Goal: Find contact information

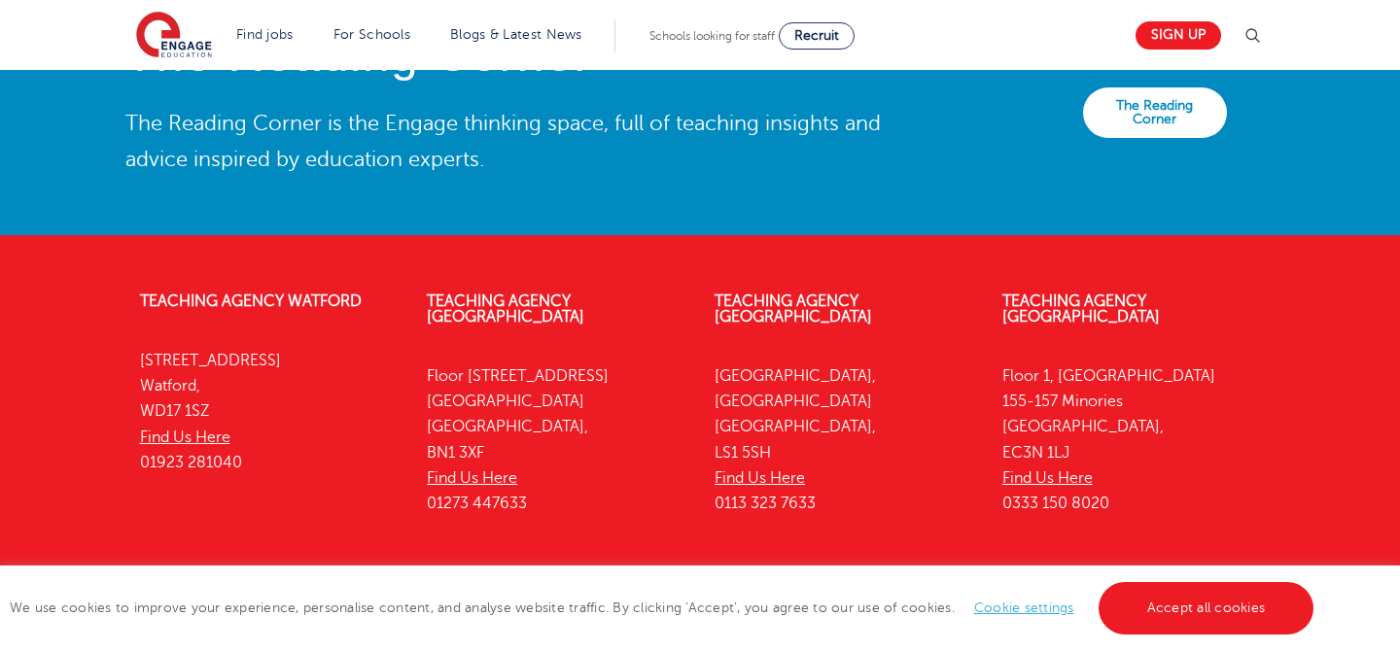
scroll to position [4415, 0]
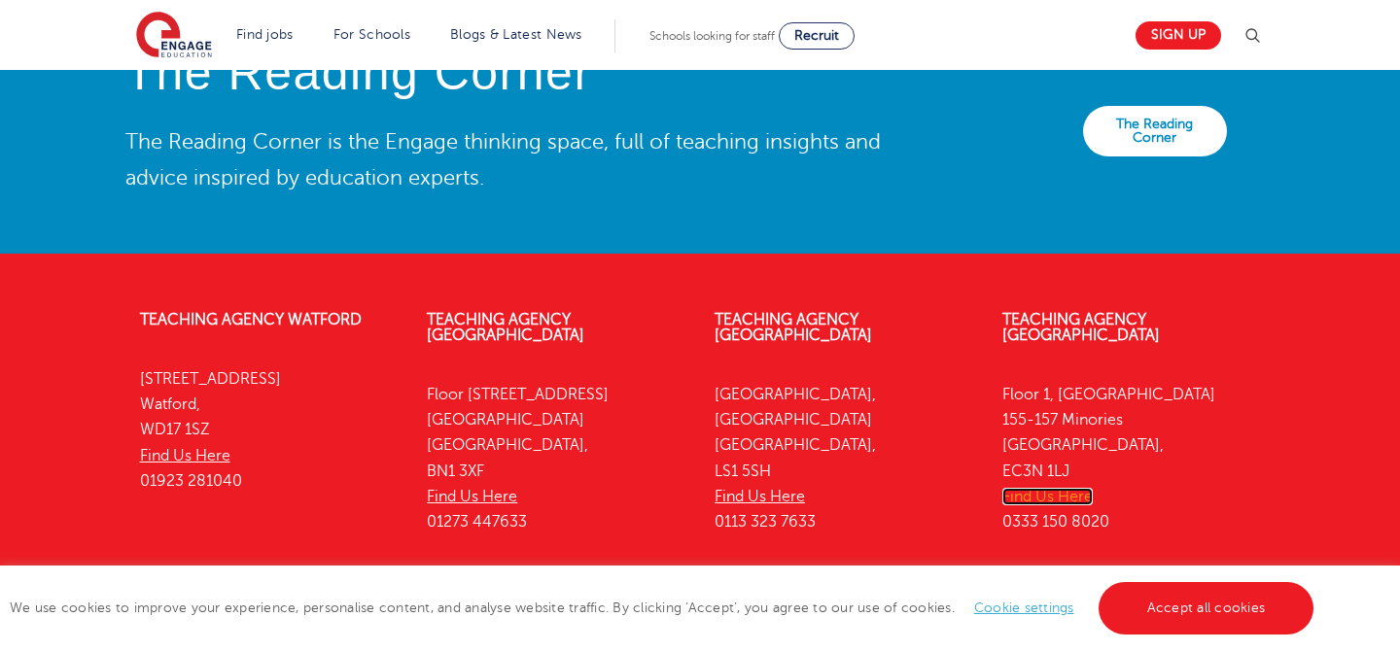
click at [1060, 488] on link "Find Us Here" at bounding box center [1047, 497] width 90 height 18
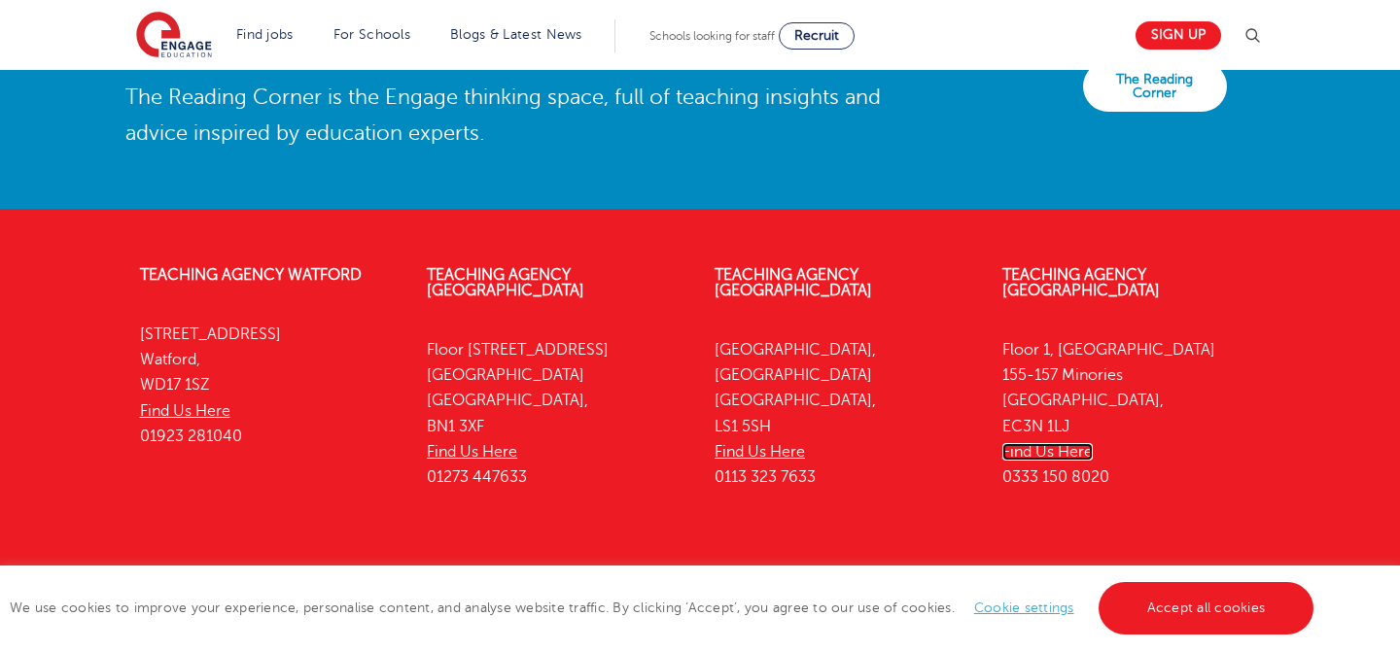
scroll to position [4471, 0]
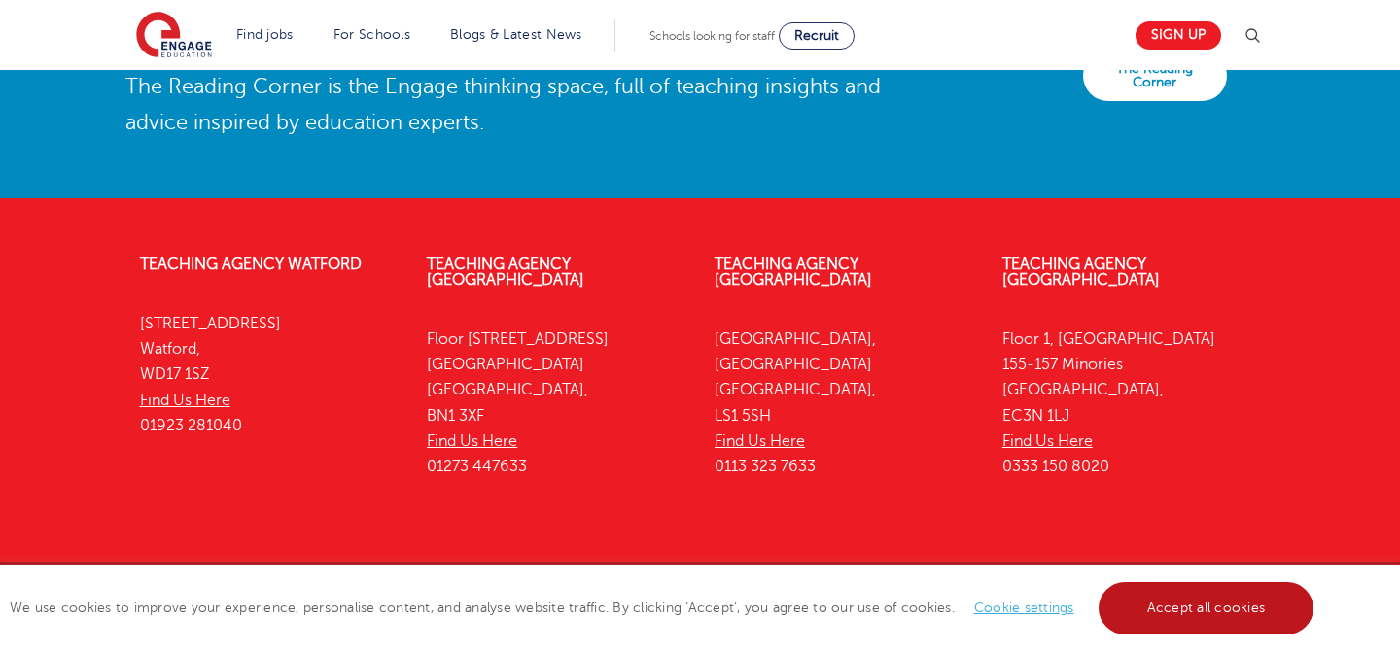
click at [1217, 620] on link "Accept all cookies" at bounding box center [1207, 608] width 216 height 53
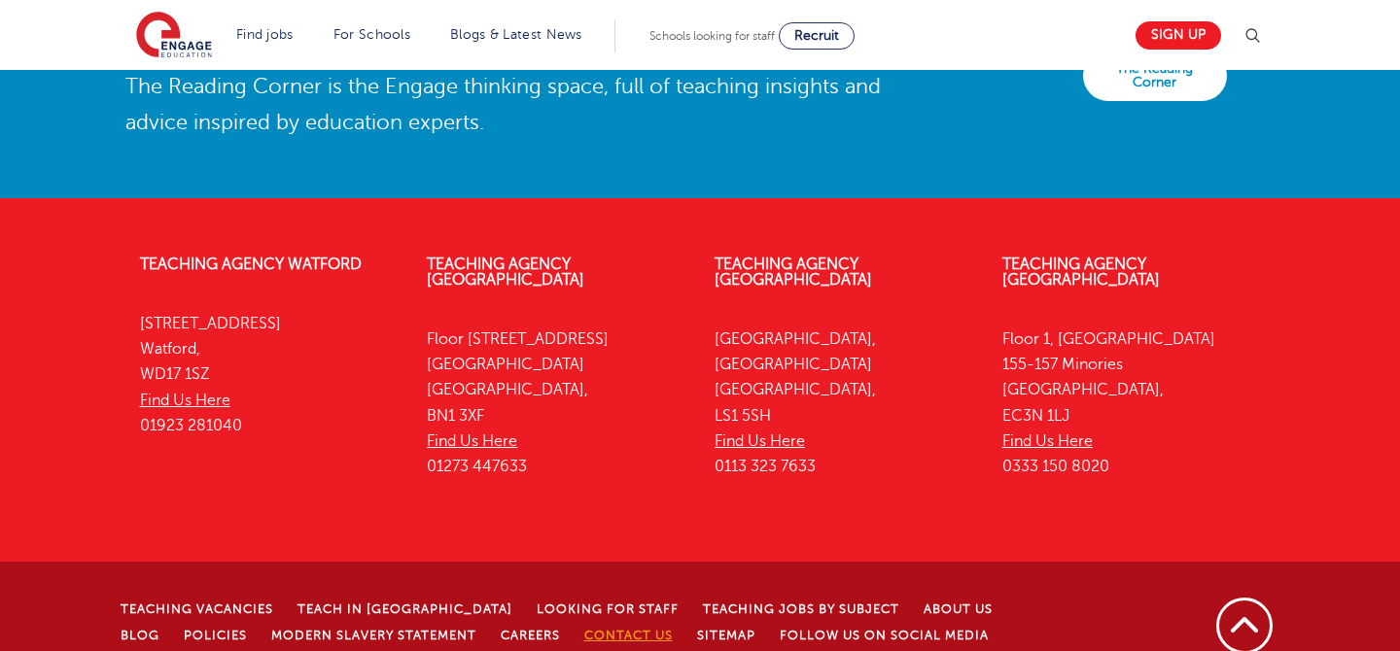
click at [584, 629] on link "Contact Us" at bounding box center [628, 636] width 88 height 14
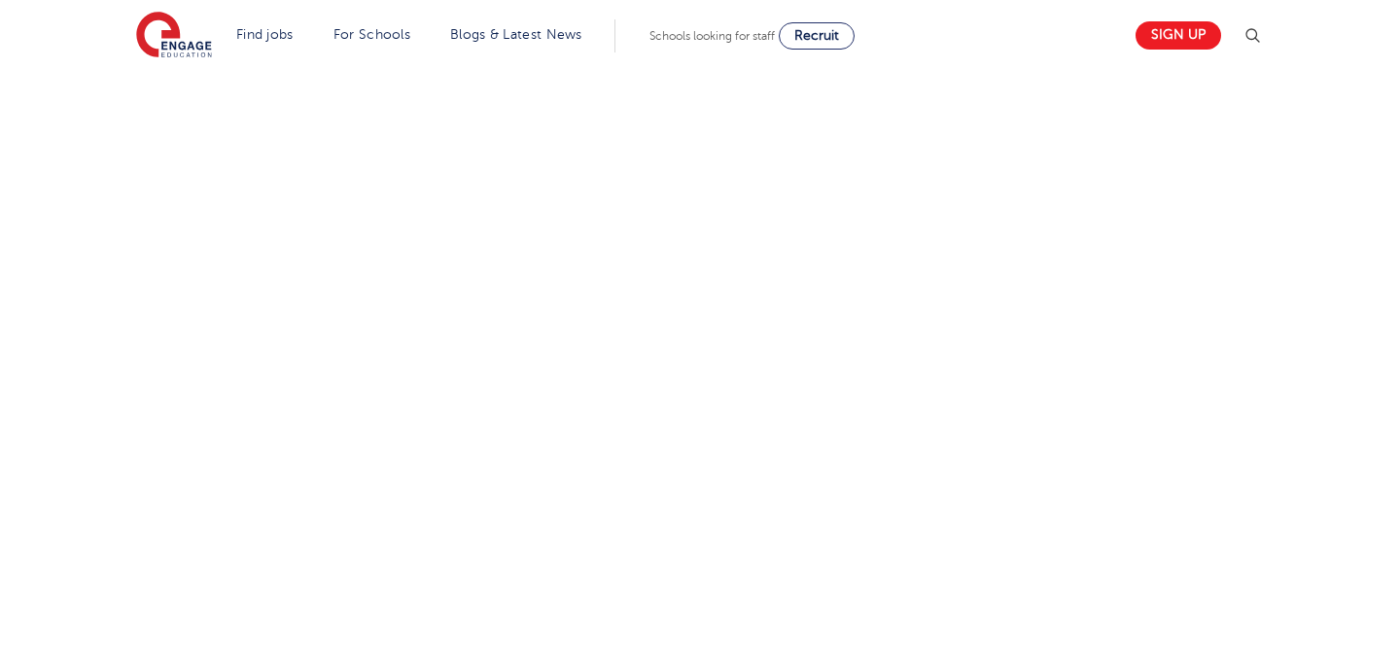
scroll to position [765, 0]
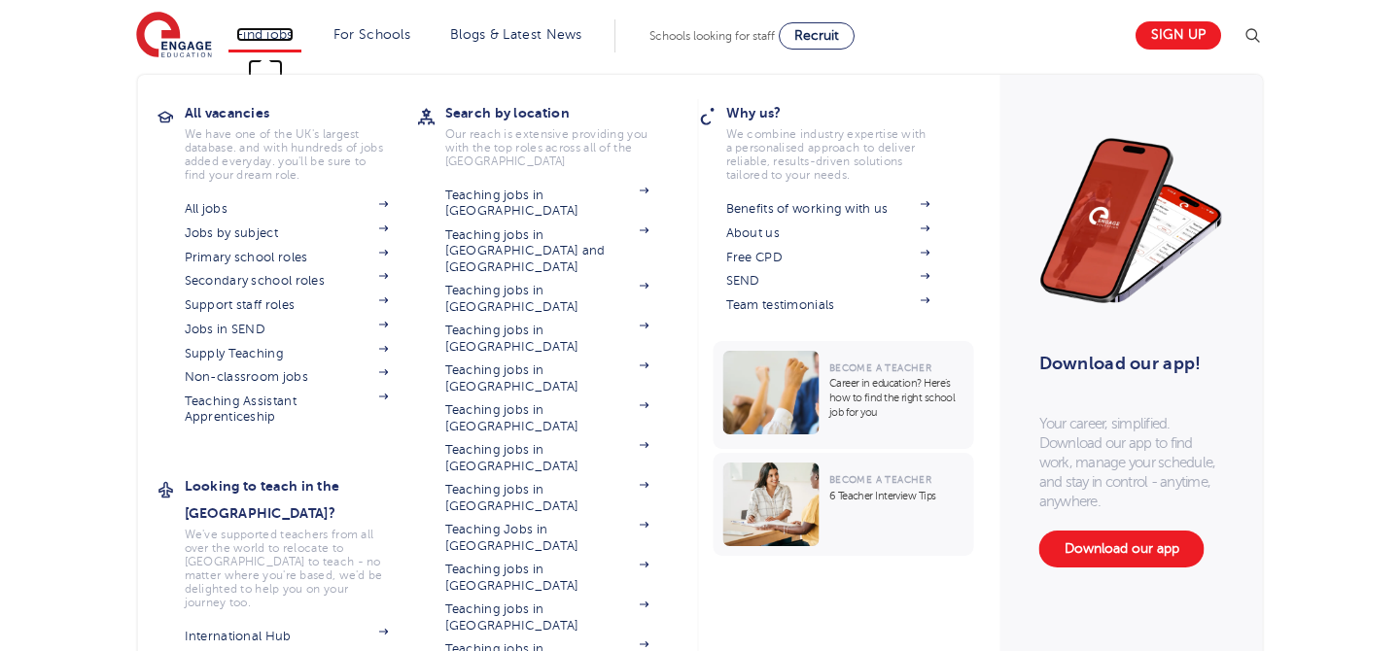
click at [288, 37] on link "Find jobs" at bounding box center [264, 34] width 57 height 15
